Goal: Task Accomplishment & Management: Manage account settings

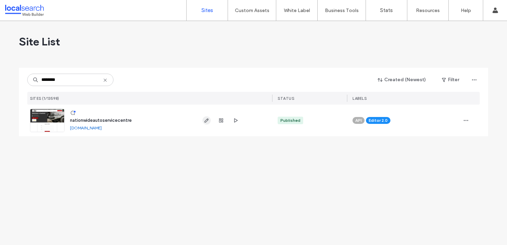
type input "********"
click at [204, 119] on icon "button" at bounding box center [207, 121] width 6 height 6
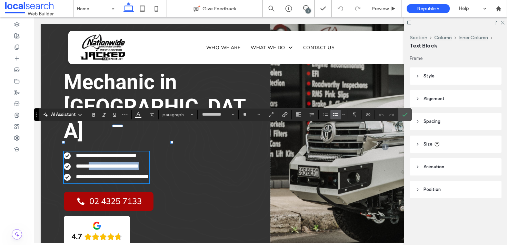
click at [149, 162] on li "**********" at bounding box center [106, 166] width 85 height 8
click at [406, 113] on icon "Confirm" at bounding box center [405, 115] width 6 height 6
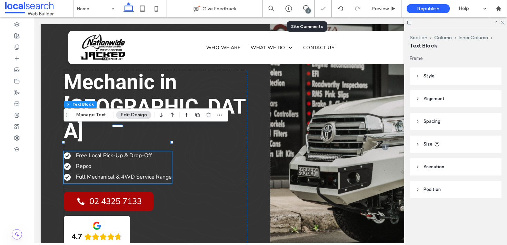
click at [305, 10] on div "2" at bounding box center [307, 10] width 5 height 5
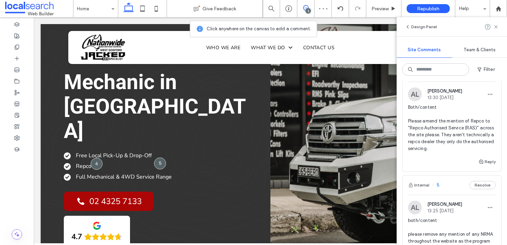
scroll to position [31, 0]
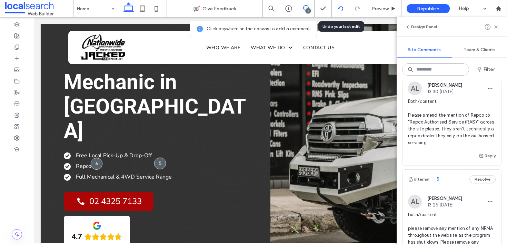
click at [339, 10] on icon at bounding box center [340, 9] width 6 height 6
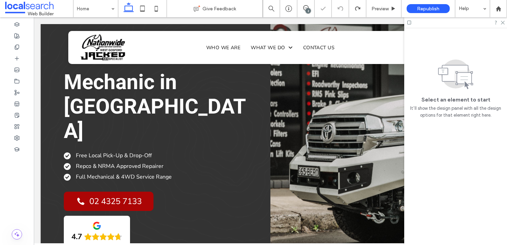
scroll to position [0, 0]
click at [305, 10] on div "2" at bounding box center [307, 10] width 5 height 5
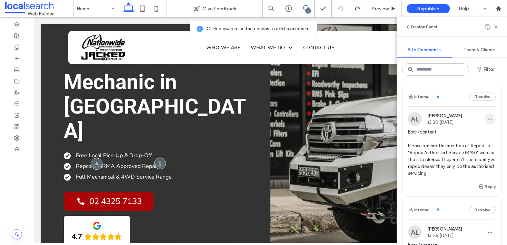
scroll to position [166, 0]
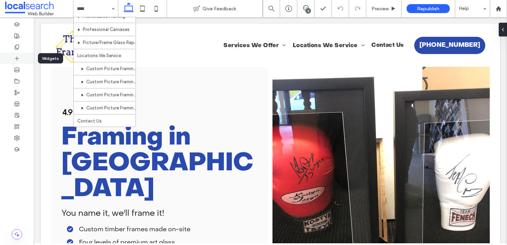
click at [19, 61] on icon at bounding box center [17, 59] width 6 height 6
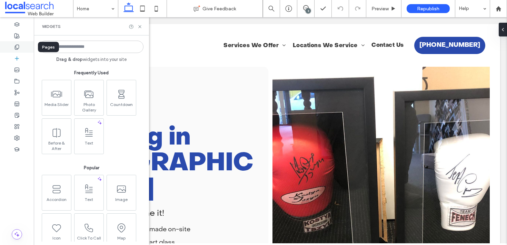
click at [17, 47] on icon at bounding box center [17, 47] width 6 height 6
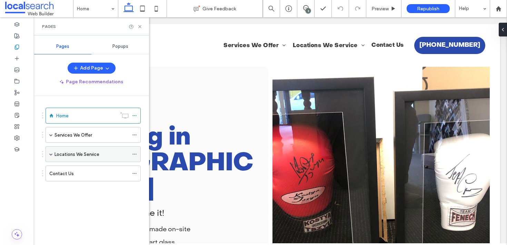
click at [92, 155] on label "Locations We Service" at bounding box center [76, 155] width 45 height 12
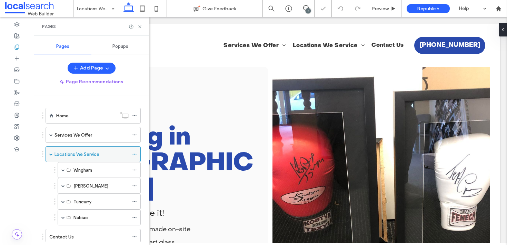
click at [132, 153] on icon at bounding box center [134, 154] width 5 height 5
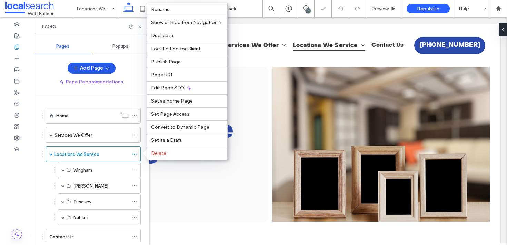
click at [101, 64] on button "Add Page" at bounding box center [92, 68] width 48 height 11
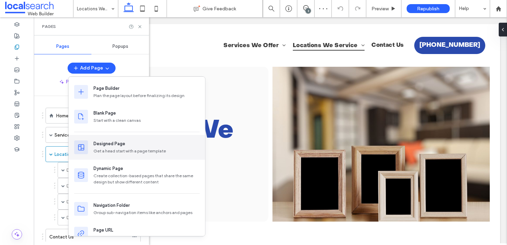
scroll to position [13, 0]
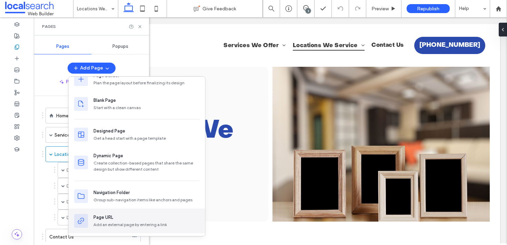
click at [115, 221] on div "Page URL Add an external page by entering a link" at bounding box center [146, 221] width 106 height 14
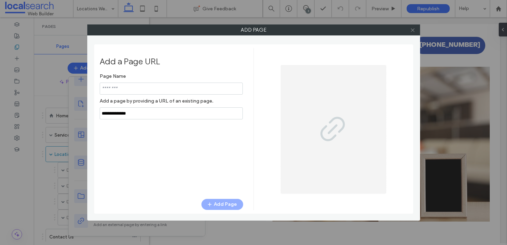
click at [411, 30] on icon at bounding box center [412, 30] width 5 height 5
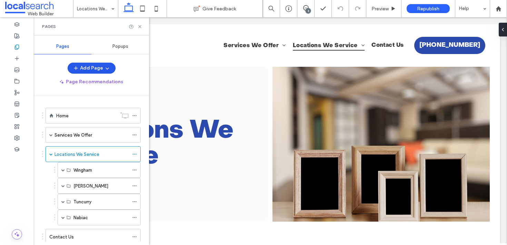
click at [96, 67] on button "Add Page" at bounding box center [92, 68] width 48 height 11
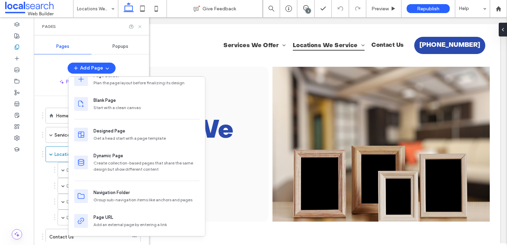
click at [141, 26] on use at bounding box center [139, 26] width 3 height 3
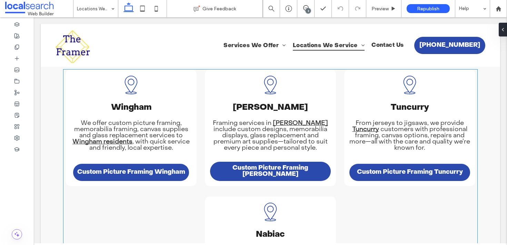
scroll to position [408, 0]
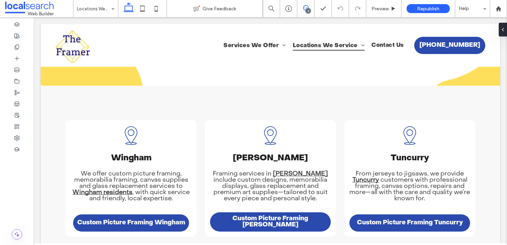
click at [304, 9] on icon at bounding box center [306, 8] width 6 height 6
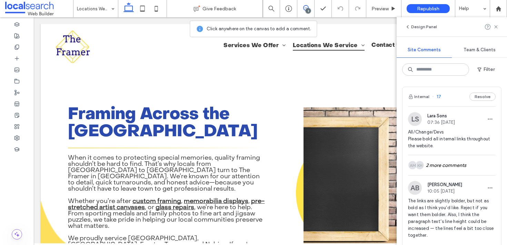
scroll to position [216, 0]
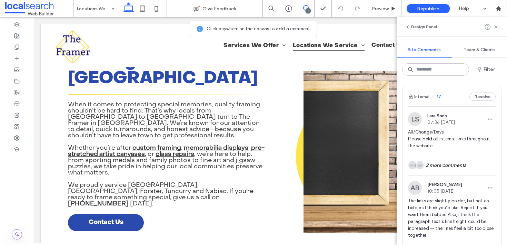
click at [206, 128] on span "When it comes to protecting special memories, quality framing shouldn’t be hard…" at bounding box center [164, 120] width 192 height 37
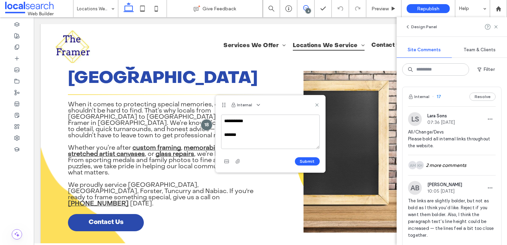
click at [244, 136] on textarea "**********" at bounding box center [270, 132] width 99 height 34
type textarea "**********"
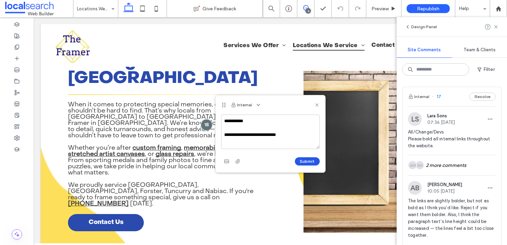
click at [305, 165] on button "Submit" at bounding box center [307, 161] width 25 height 8
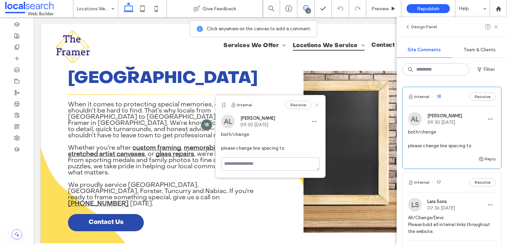
click at [319, 106] on icon at bounding box center [317, 105] width 6 height 6
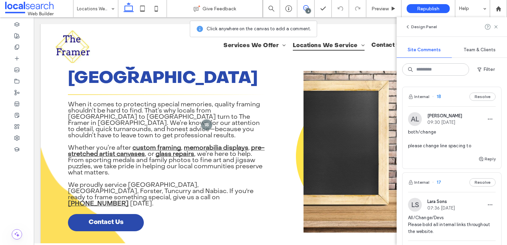
click at [304, 7] on icon at bounding box center [306, 8] width 6 height 6
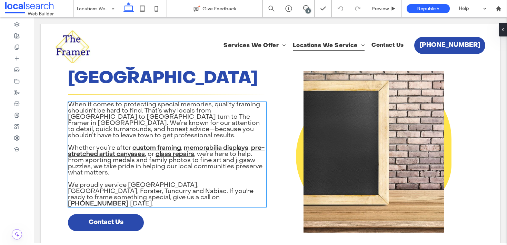
click at [105, 126] on span "When it comes to protecting special memories, quality framing shouldn’t be hard…" at bounding box center [164, 120] width 192 height 37
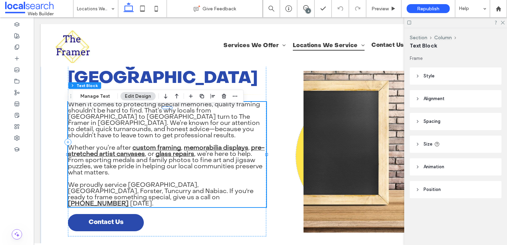
click at [105, 126] on span "When it comes to protecting special memories, quality framing shouldn’t be hard…" at bounding box center [164, 120] width 192 height 37
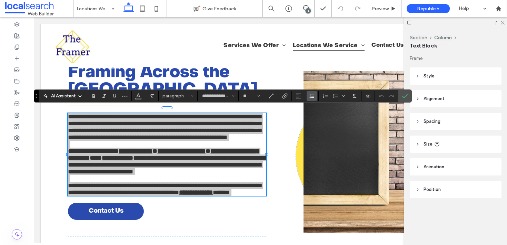
click at [308, 96] on button "Line Height" at bounding box center [311, 96] width 10 height 10
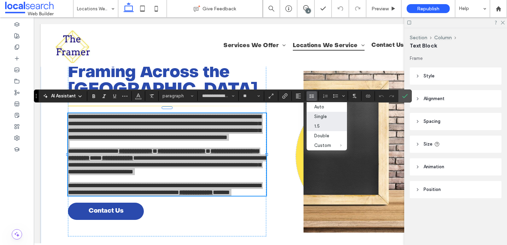
click at [322, 127] on div "1.5" at bounding box center [322, 126] width 17 height 5
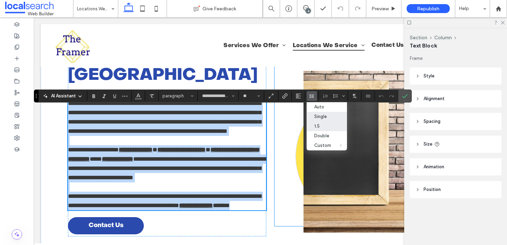
scroll to position [204, 0]
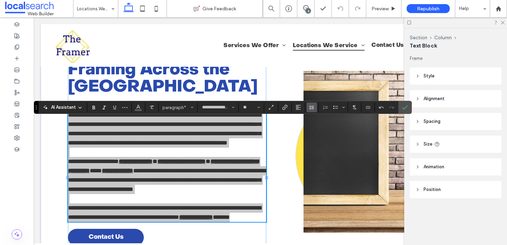
click at [311, 109] on icon "Line Height" at bounding box center [312, 108] width 6 height 6
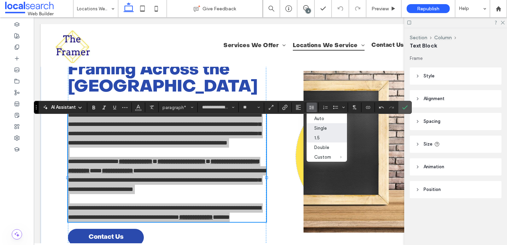
click at [315, 129] on div "Single" at bounding box center [322, 128] width 17 height 5
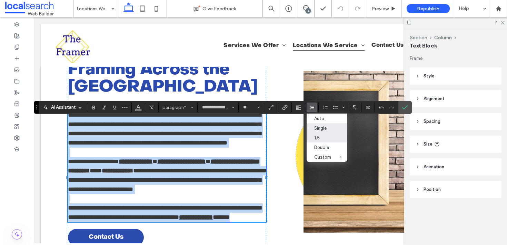
scroll to position [219, 0]
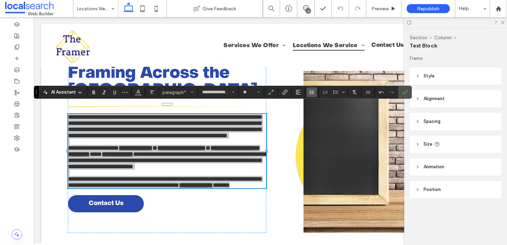
click at [313, 90] on icon "Line Height" at bounding box center [312, 93] width 6 height 6
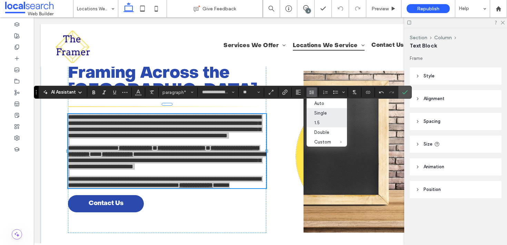
click at [317, 121] on div "1.5" at bounding box center [322, 122] width 17 height 5
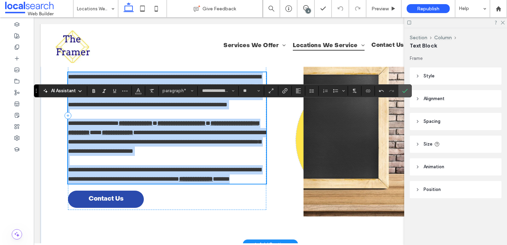
scroll to position [194, 0]
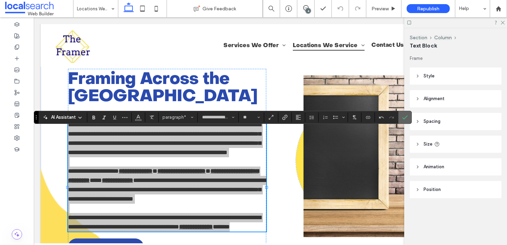
click at [402, 119] on icon "Confirm" at bounding box center [405, 118] width 6 height 6
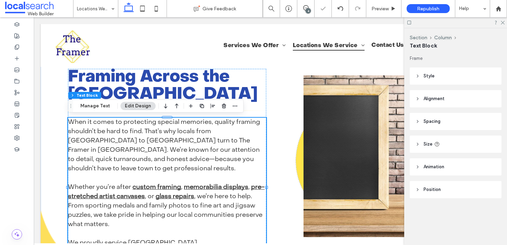
click at [306, 10] on div "4" at bounding box center [307, 10] width 5 height 5
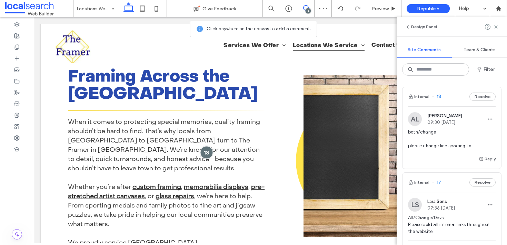
click at [206, 148] on div at bounding box center [206, 152] width 13 height 13
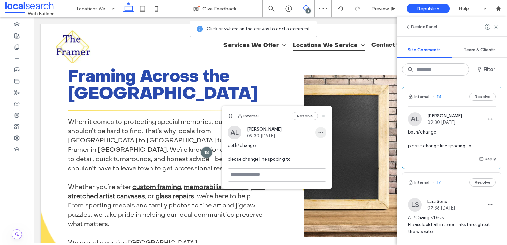
click at [323, 135] on icon "button" at bounding box center [321, 133] width 6 height 6
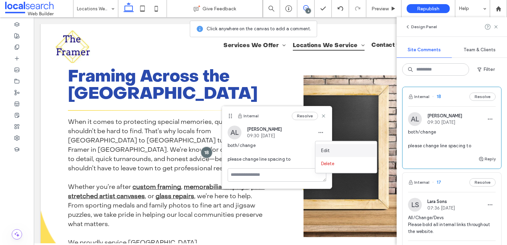
click at [323, 144] on div "Edit" at bounding box center [345, 150] width 61 height 13
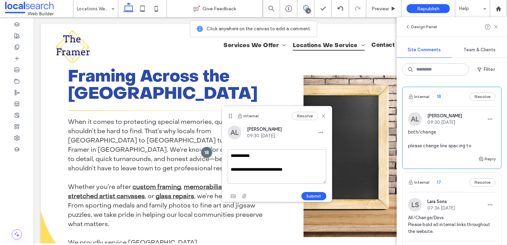
click at [303, 171] on textarea "**********" at bounding box center [276, 167] width 99 height 34
type textarea "**********"
click at [307, 196] on button "Submit" at bounding box center [313, 196] width 25 height 8
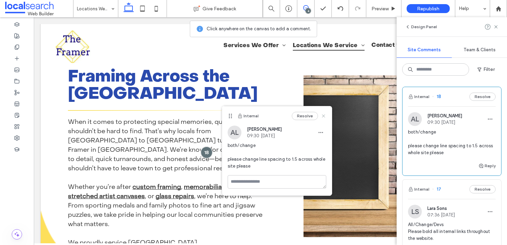
click at [323, 114] on icon at bounding box center [324, 116] width 6 height 6
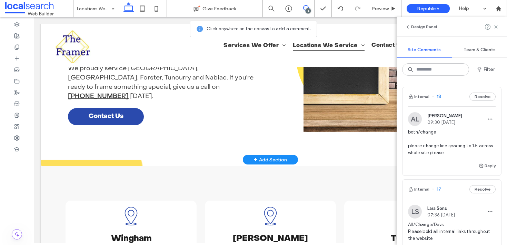
scroll to position [406, 0]
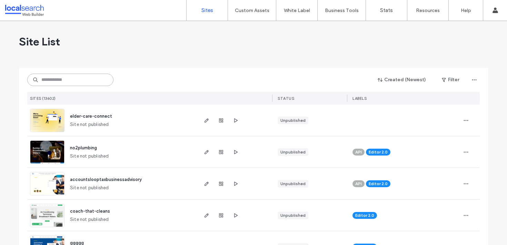
click at [68, 77] on input at bounding box center [70, 80] width 86 height 12
paste input "**********"
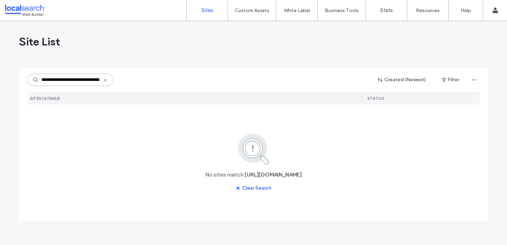
click at [89, 78] on input "**********" at bounding box center [70, 80] width 86 height 12
paste input
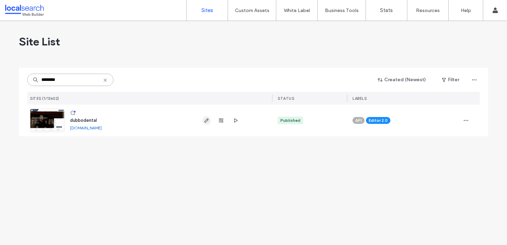
type input "********"
click at [208, 120] on use "button" at bounding box center [206, 121] width 4 height 4
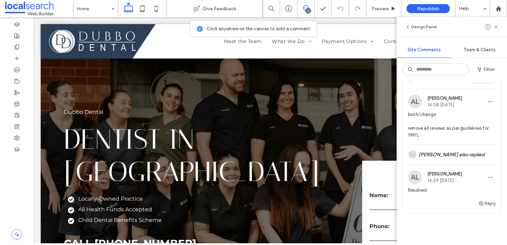
scroll to position [203, 0]
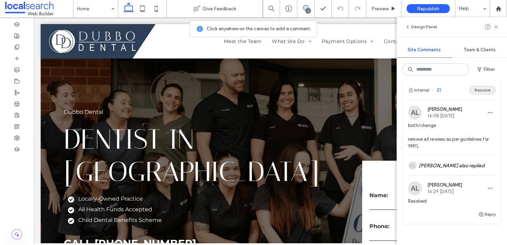
click at [479, 91] on button "Resolve" at bounding box center [482, 90] width 26 height 8
click at [495, 26] on icon at bounding box center [496, 27] width 6 height 6
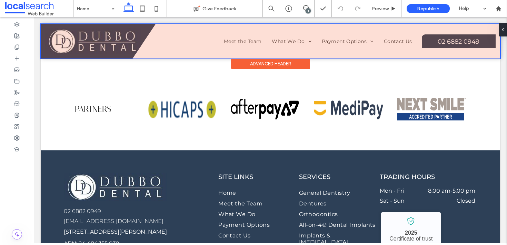
scroll to position [1102, 0]
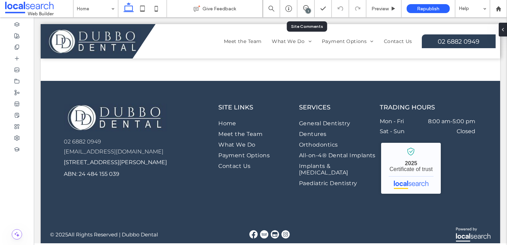
click at [305, 11] on div "1" at bounding box center [307, 10] width 5 height 5
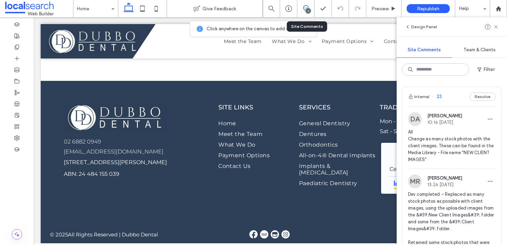
click at [305, 11] on div "1" at bounding box center [305, 8] width 17 height 7
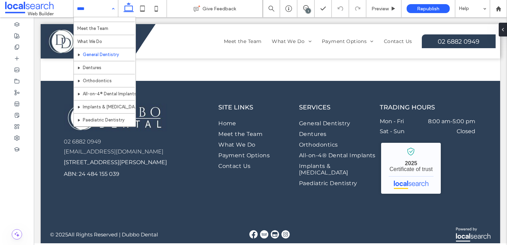
scroll to position [1, 0]
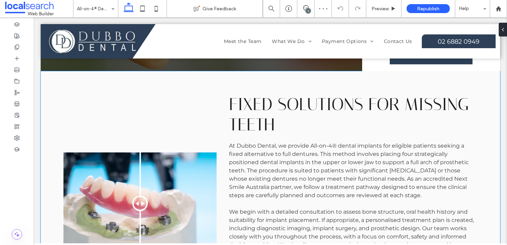
scroll to position [230, 0]
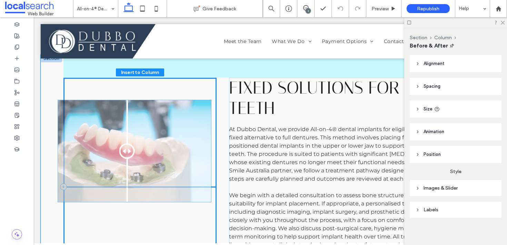
drag, startPoint x: 138, startPoint y: 158, endPoint x: 132, endPoint y: 154, distance: 6.9
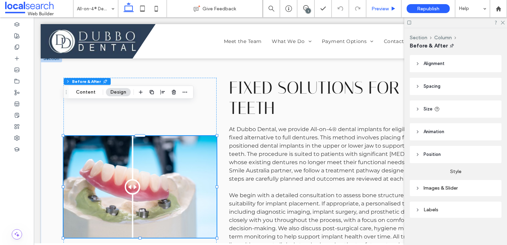
click at [386, 10] on span "Preview" at bounding box center [379, 9] width 17 height 6
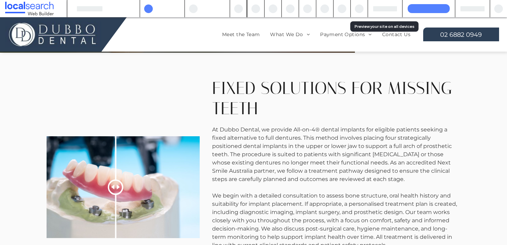
scroll to position [223, 0]
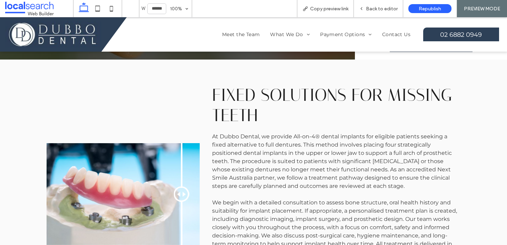
drag, startPoint x: 121, startPoint y: 162, endPoint x: 182, endPoint y: 175, distance: 63.1
click at [182, 186] on div at bounding box center [182, 194] width 16 height 16
click at [371, 8] on span "Back to editor" at bounding box center [382, 9] width 32 height 6
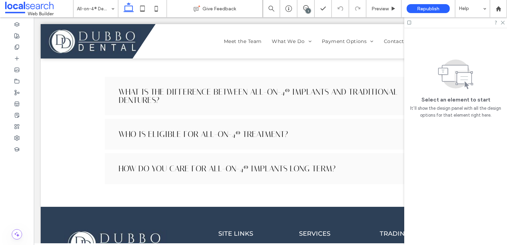
scroll to position [1122, 0]
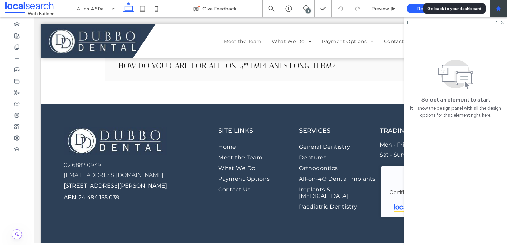
click at [499, 13] on div at bounding box center [497, 8] width 17 height 17
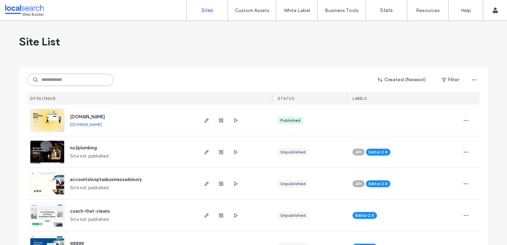
click at [73, 77] on input at bounding box center [70, 80] width 86 height 12
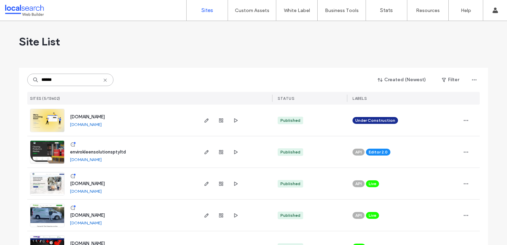
scroll to position [26, 0]
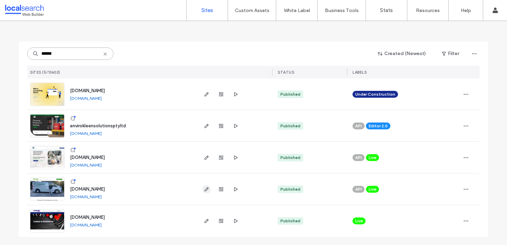
type input "******"
click at [205, 189] on use "button" at bounding box center [206, 189] width 4 height 4
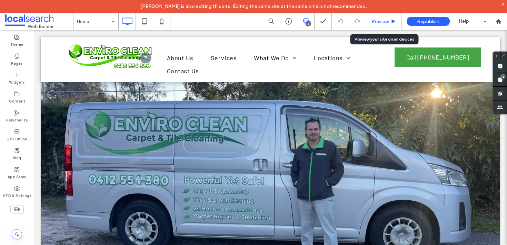
click at [376, 18] on div "Preview" at bounding box center [383, 21] width 35 height 17
click at [382, 21] on span "Preview" at bounding box center [379, 22] width 17 height 6
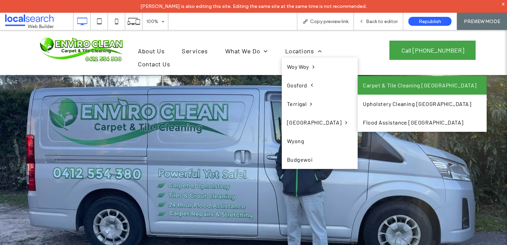
click at [358, 91] on link "Carpet & Tile Cleaning [GEOGRAPHIC_DATA]" at bounding box center [421, 85] width 129 height 19
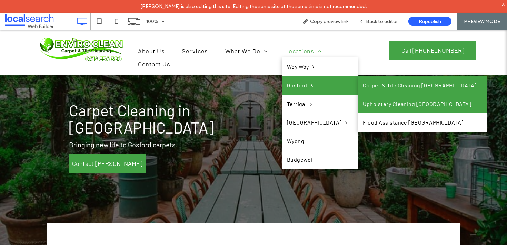
click at [358, 109] on link "Upholstery Cleaning [GEOGRAPHIC_DATA]" at bounding box center [421, 104] width 129 height 19
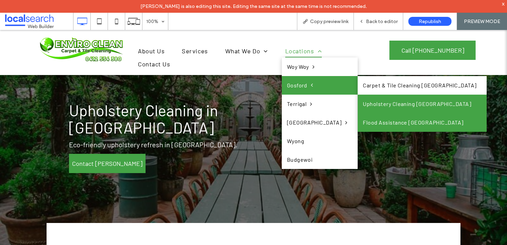
click at [379, 120] on link "Flood Assistance [GEOGRAPHIC_DATA]" at bounding box center [421, 122] width 129 height 19
